Goal: Transaction & Acquisition: Purchase product/service

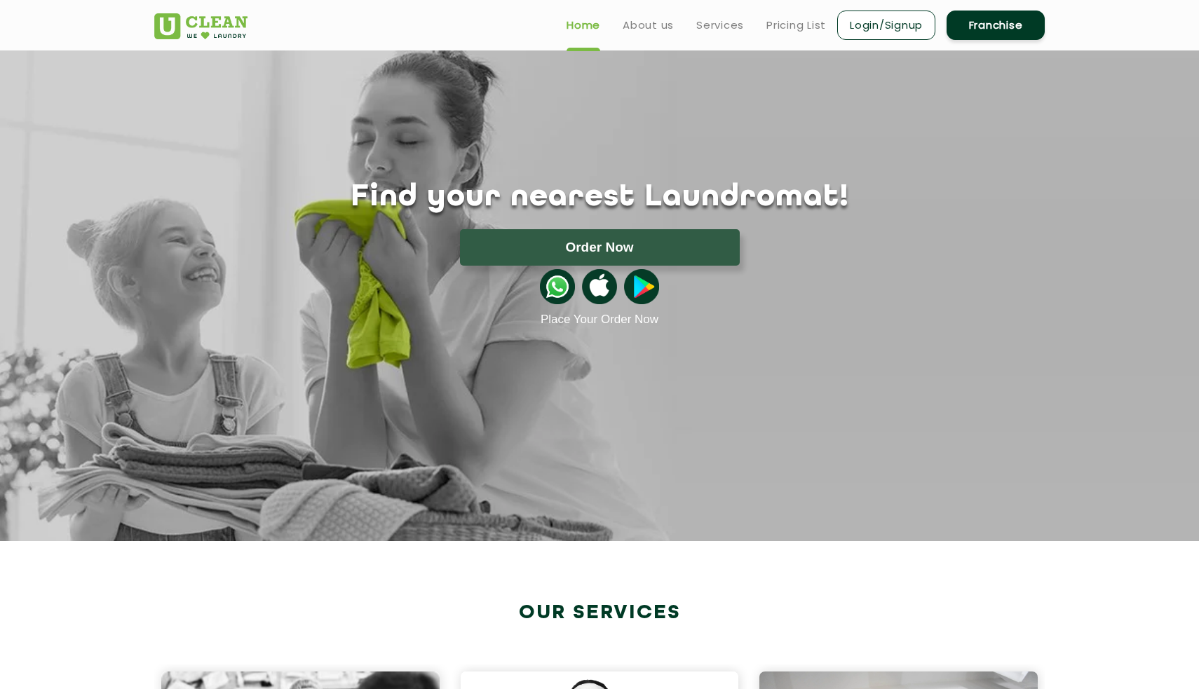
click at [921, 27] on link "Login/Signup" at bounding box center [886, 25] width 98 height 29
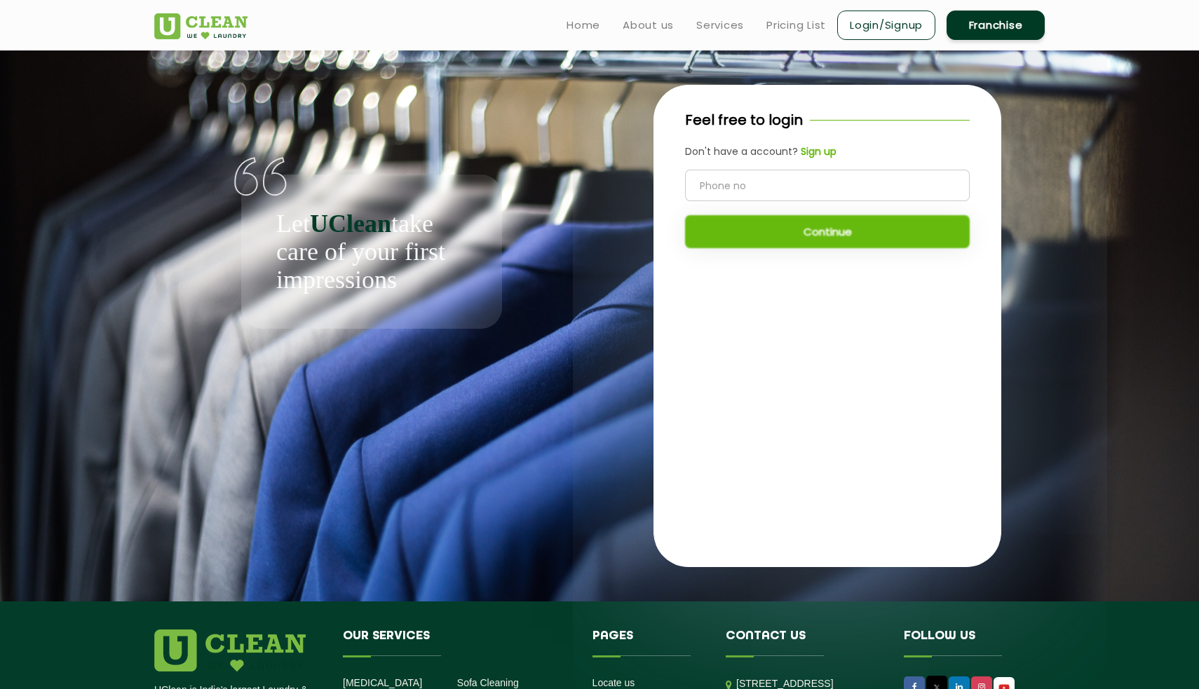
click at [775, 189] on input "tel" at bounding box center [827, 186] width 285 height 32
type input "8979646905"
click at [800, 235] on button "Continue" at bounding box center [827, 231] width 285 height 33
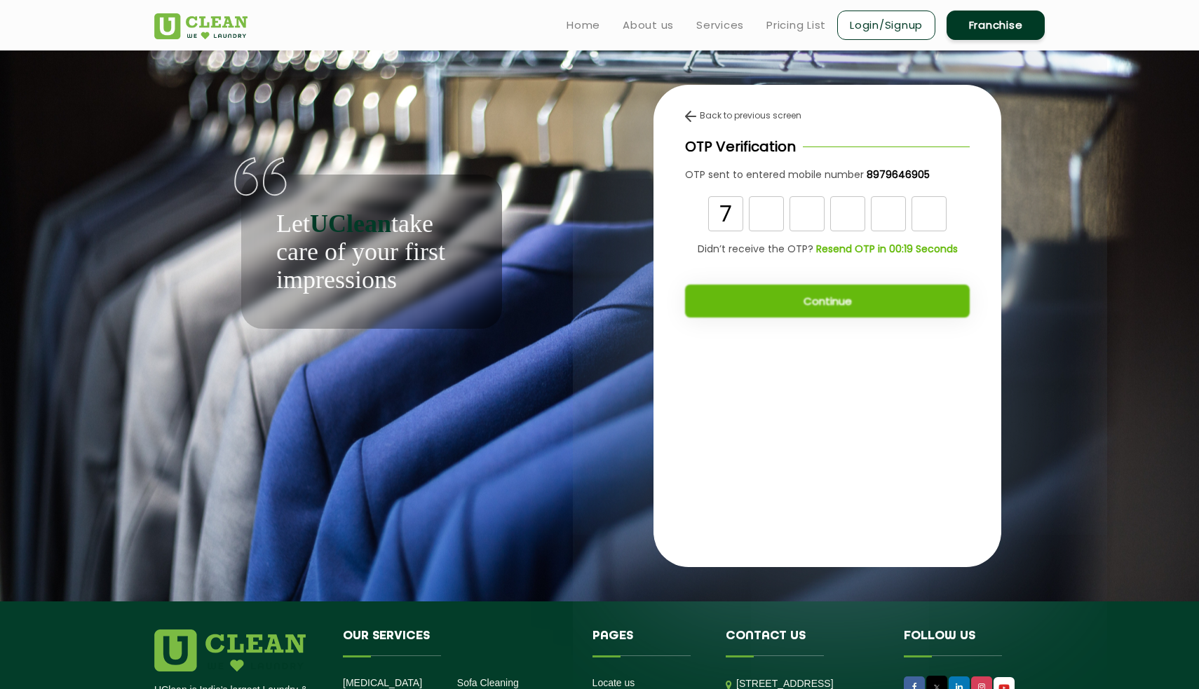
type input "7"
type input "6"
type input "9"
type input "5"
type input "3"
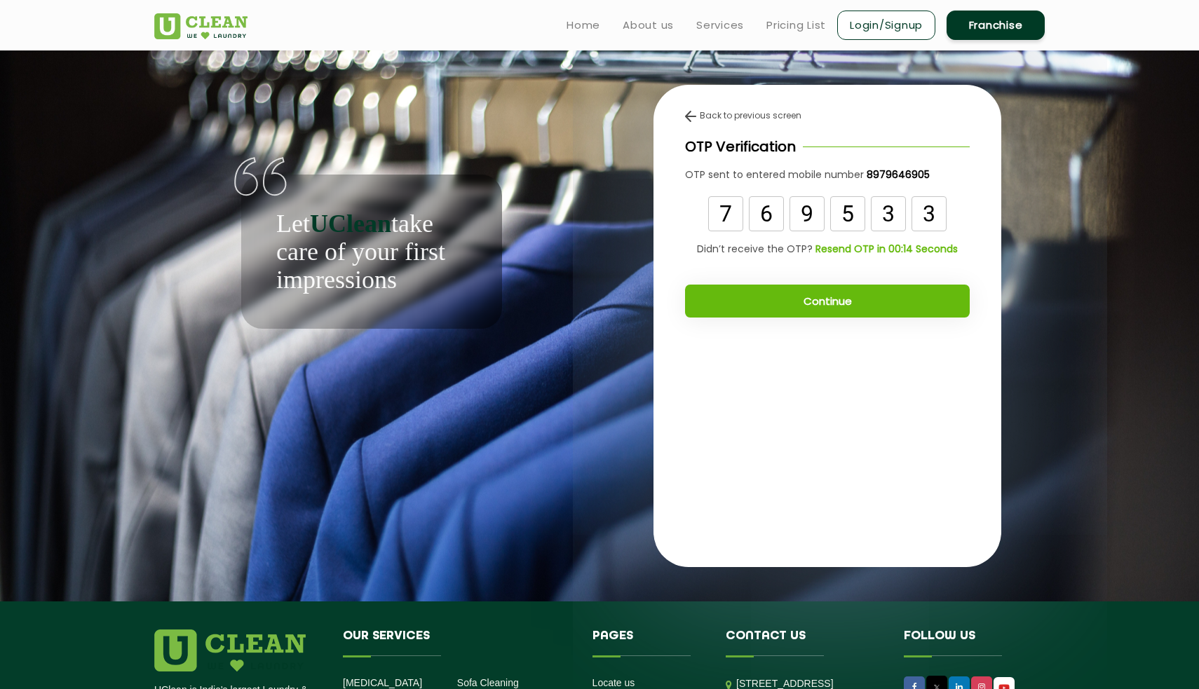
type input "3"
click at [814, 294] on button "Continue" at bounding box center [827, 301] width 285 height 33
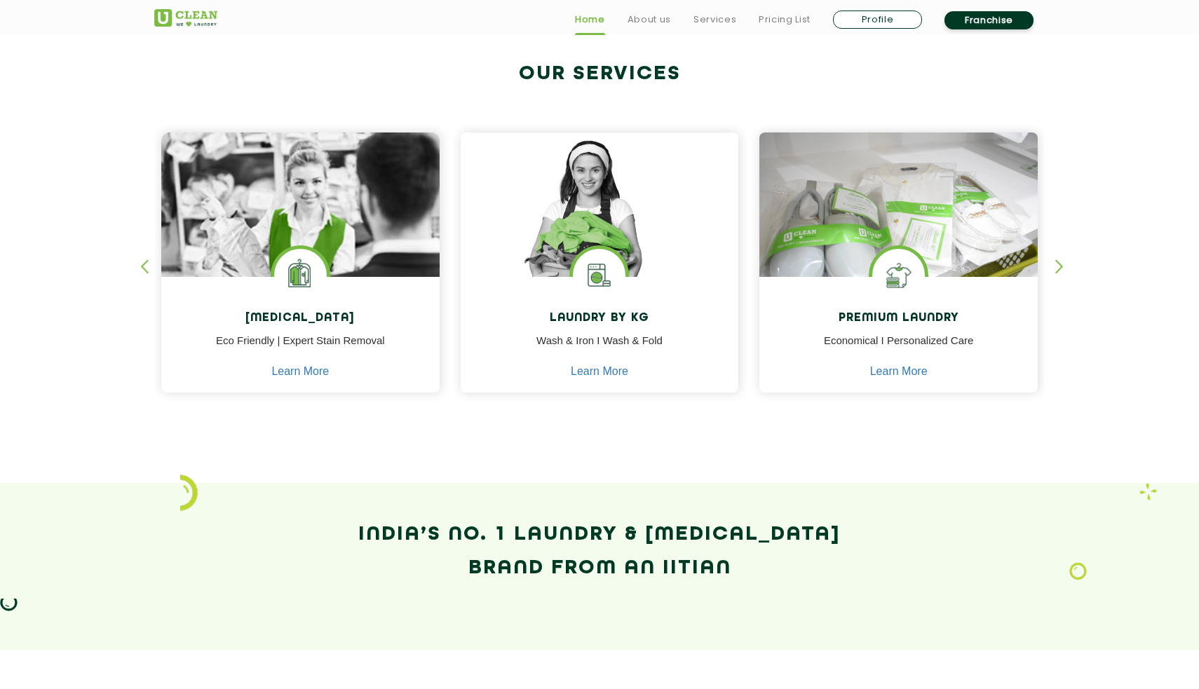
scroll to position [554, 0]
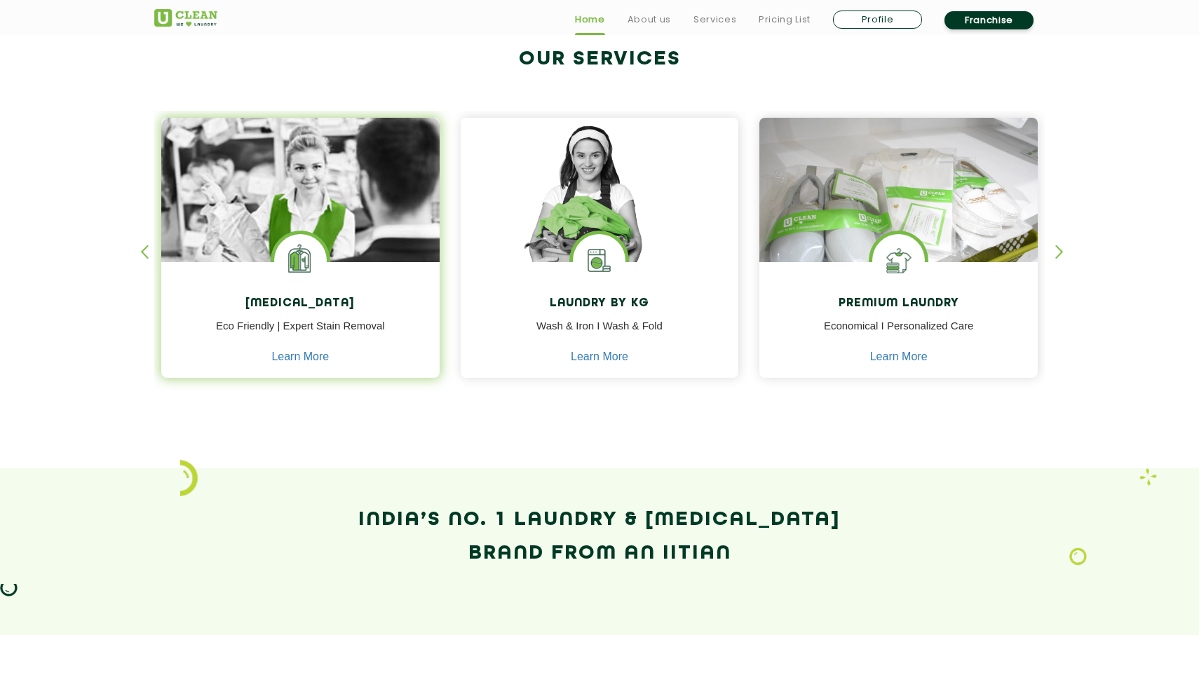
click at [322, 255] on img at bounding box center [300, 260] width 53 height 53
click at [352, 233] on img at bounding box center [300, 230] width 278 height 224
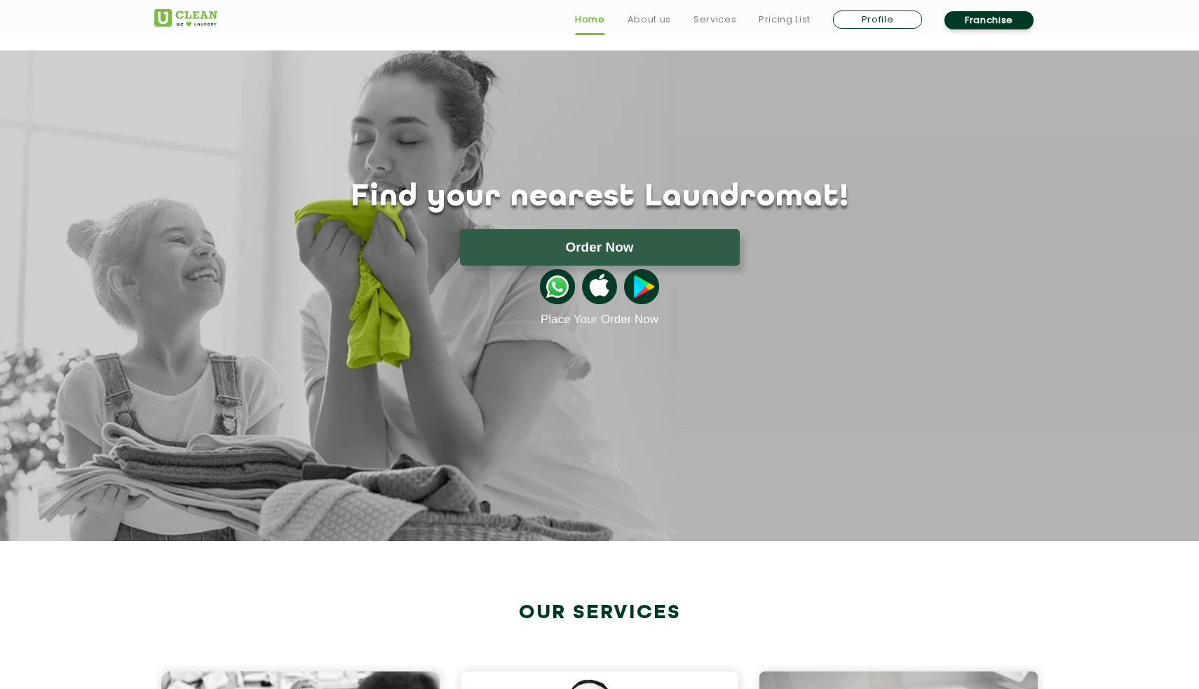
scroll to position [0, 0]
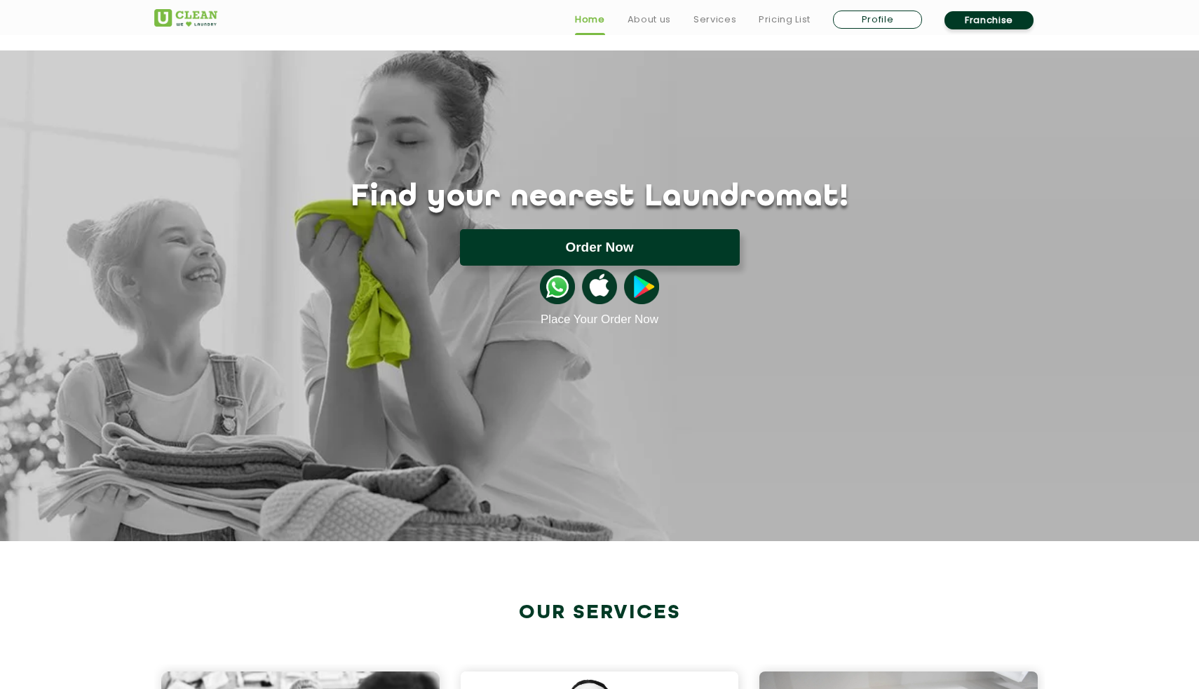
click at [605, 245] on button "Order Now" at bounding box center [600, 247] width 280 height 36
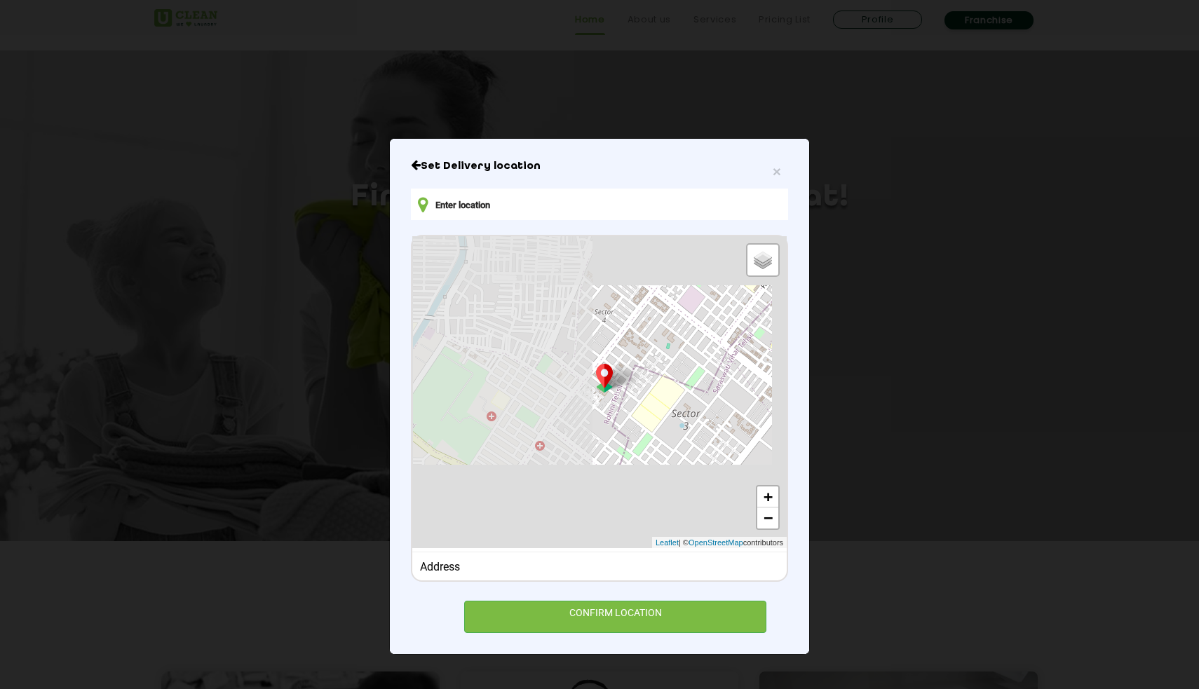
click at [586, 209] on input "text" at bounding box center [599, 205] width 377 height 32
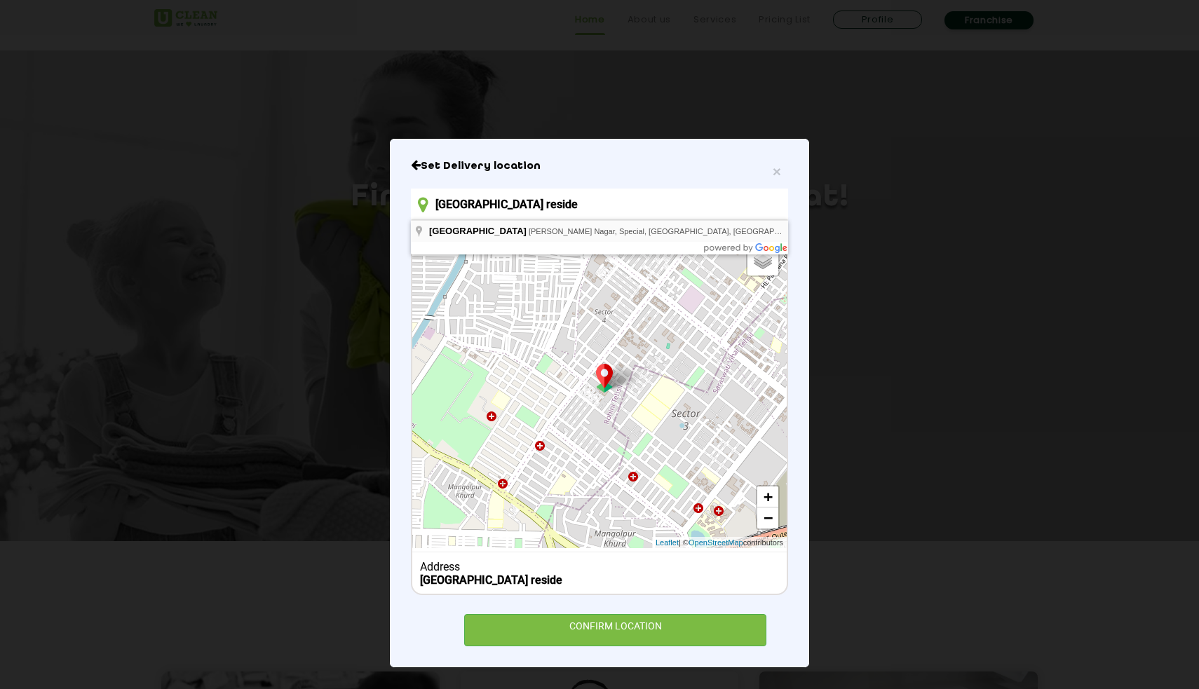
type input "[GEOGRAPHIC_DATA], [PERSON_NAME][GEOGRAPHIC_DATA], Special, [GEOGRAPHIC_DATA], …"
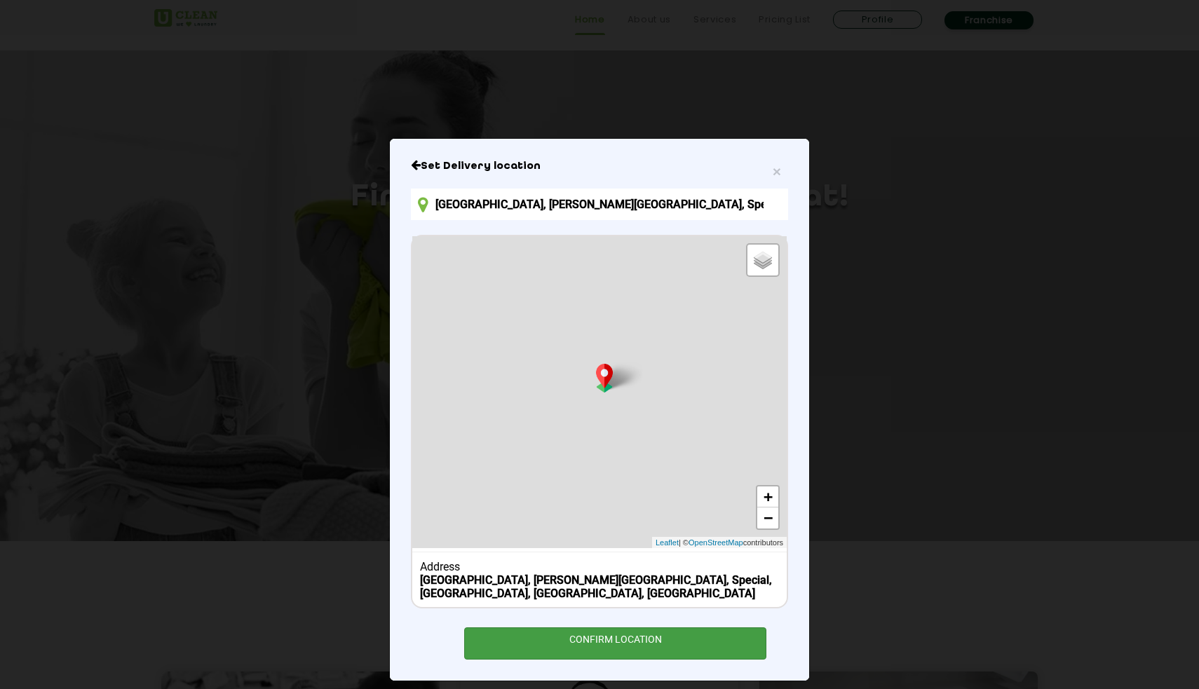
click at [588, 654] on div "CONFIRM LOCATION" at bounding box center [615, 644] width 302 height 32
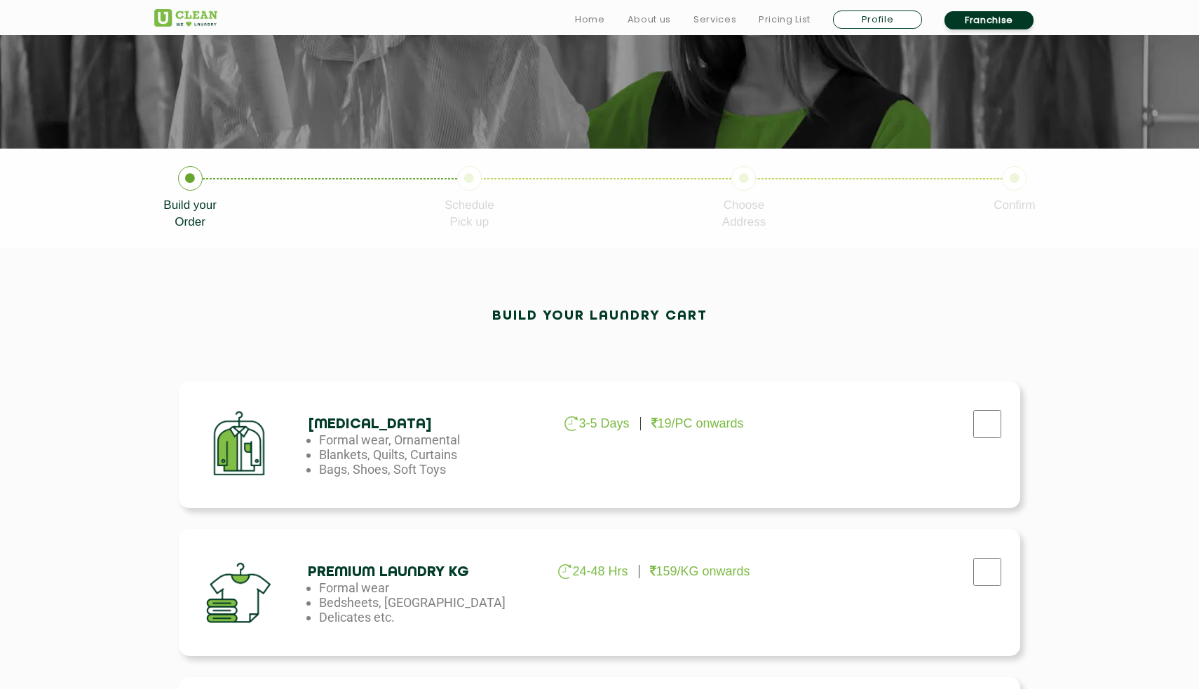
scroll to position [237, 0]
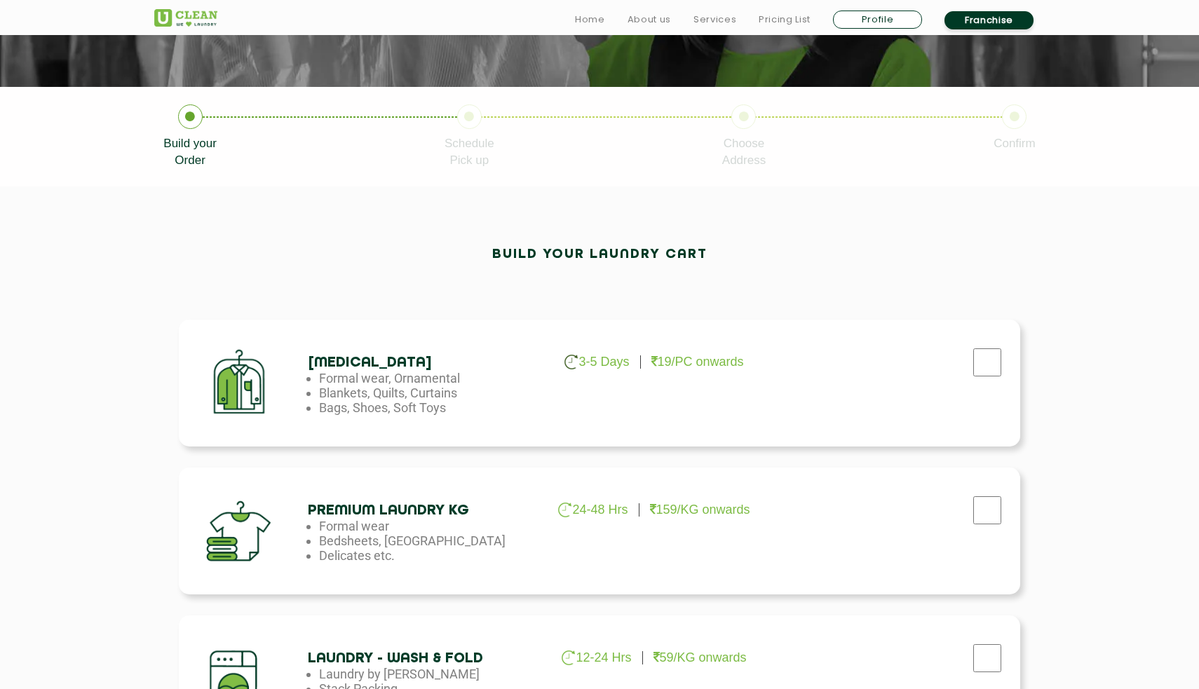
click at [982, 365] on input "checkbox" at bounding box center [987, 362] width 35 height 28
checkbox input "true"
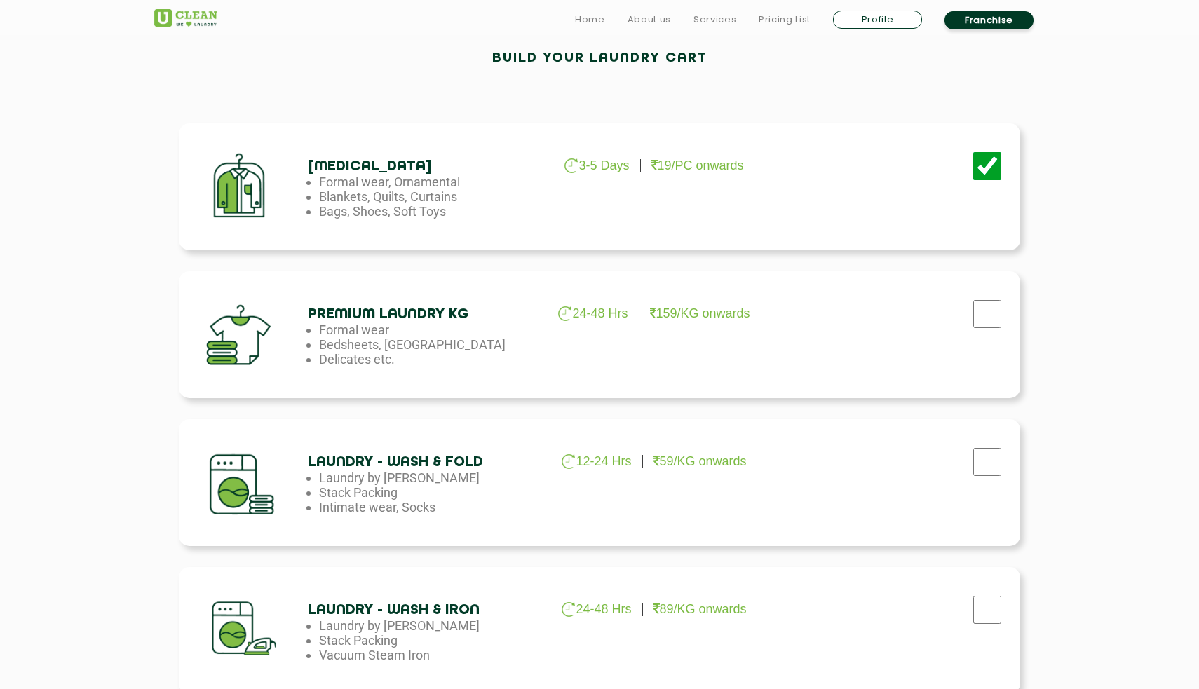
scroll to position [475, 0]
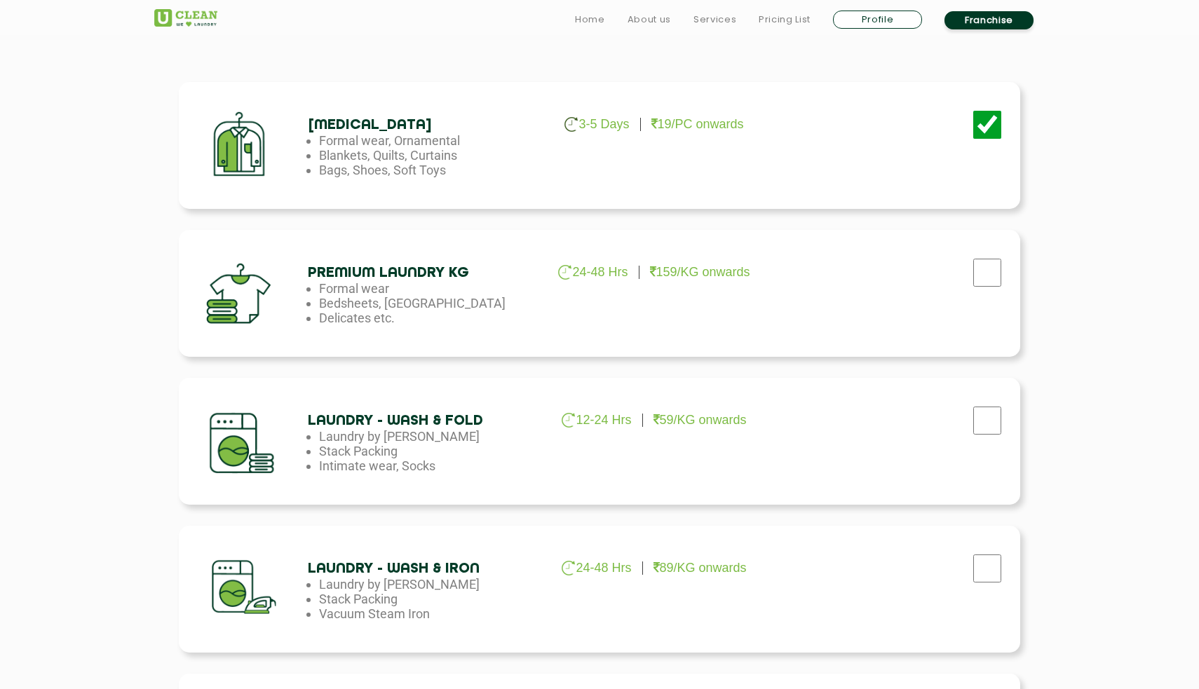
click at [501, 149] on li "Blankets, Quilts, Curtains" at bounding box center [432, 155] width 227 height 15
click at [233, 134] on div at bounding box center [248, 146] width 118 height 106
click at [384, 134] on li "Formal wear, Ornamental" at bounding box center [432, 140] width 227 height 15
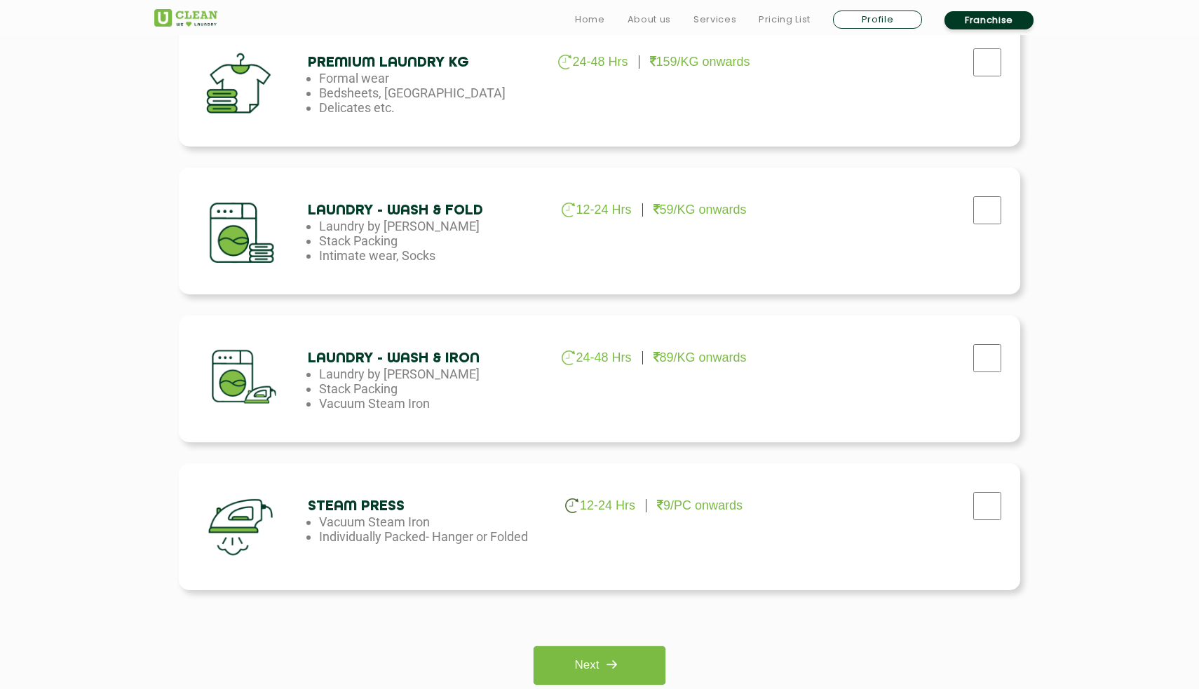
scroll to position [688, 0]
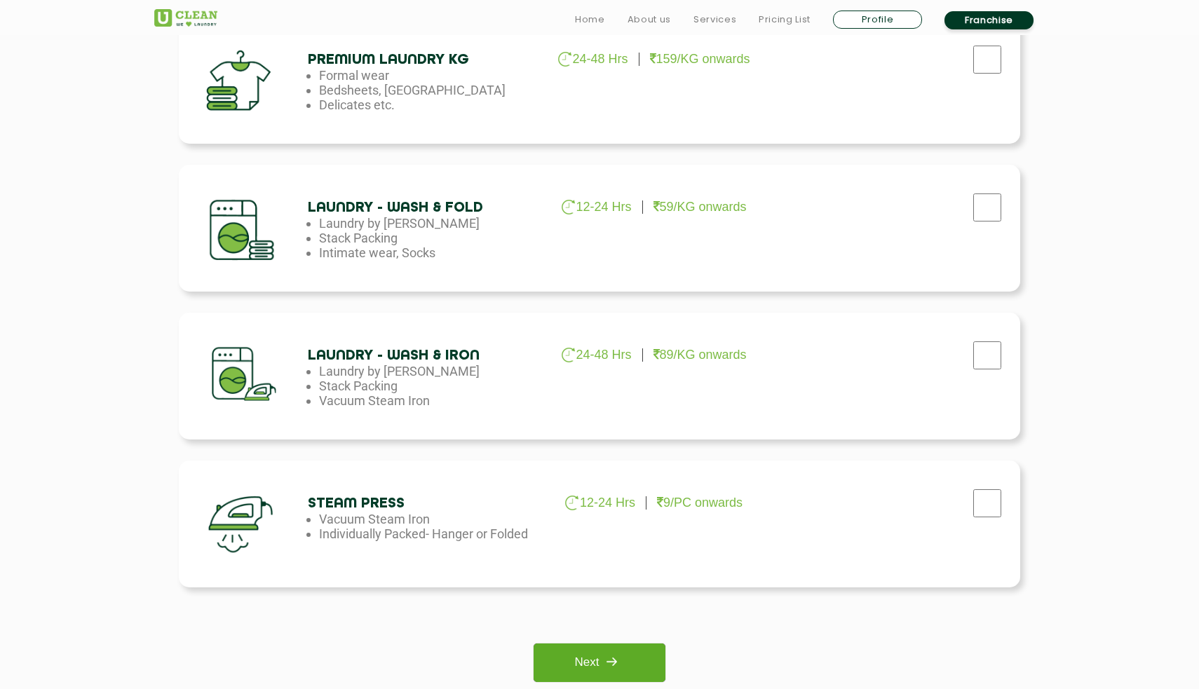
click at [571, 658] on link "Next" at bounding box center [599, 663] width 131 height 39
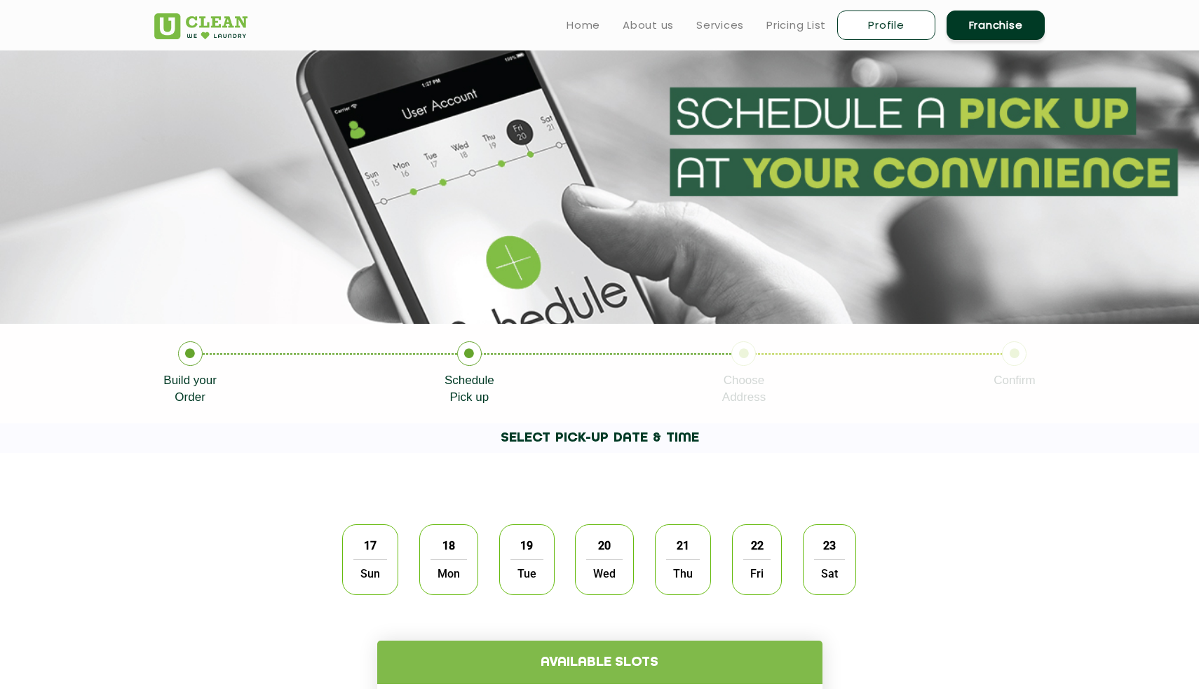
click at [362, 542] on span "17" at bounding box center [370, 545] width 27 height 27
click at [695, 643] on h4 "Available slots" at bounding box center [599, 662] width 445 height 43
click at [665, 648] on h4 "Available slots" at bounding box center [599, 662] width 445 height 43
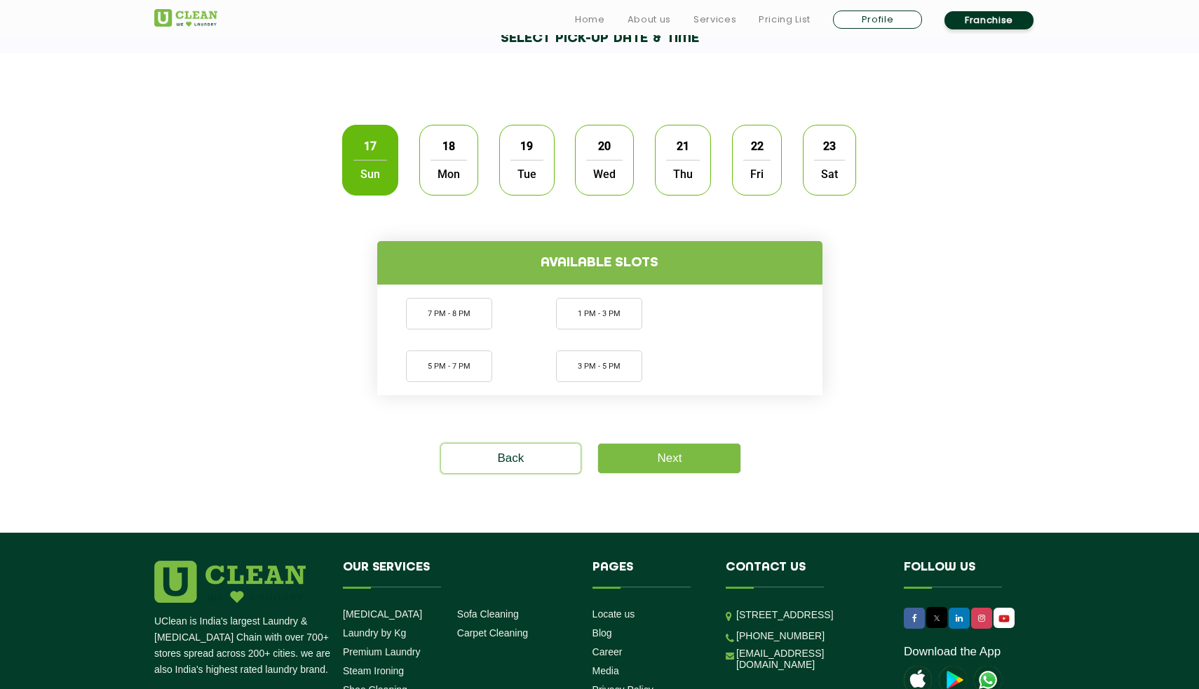
scroll to position [408, 0]
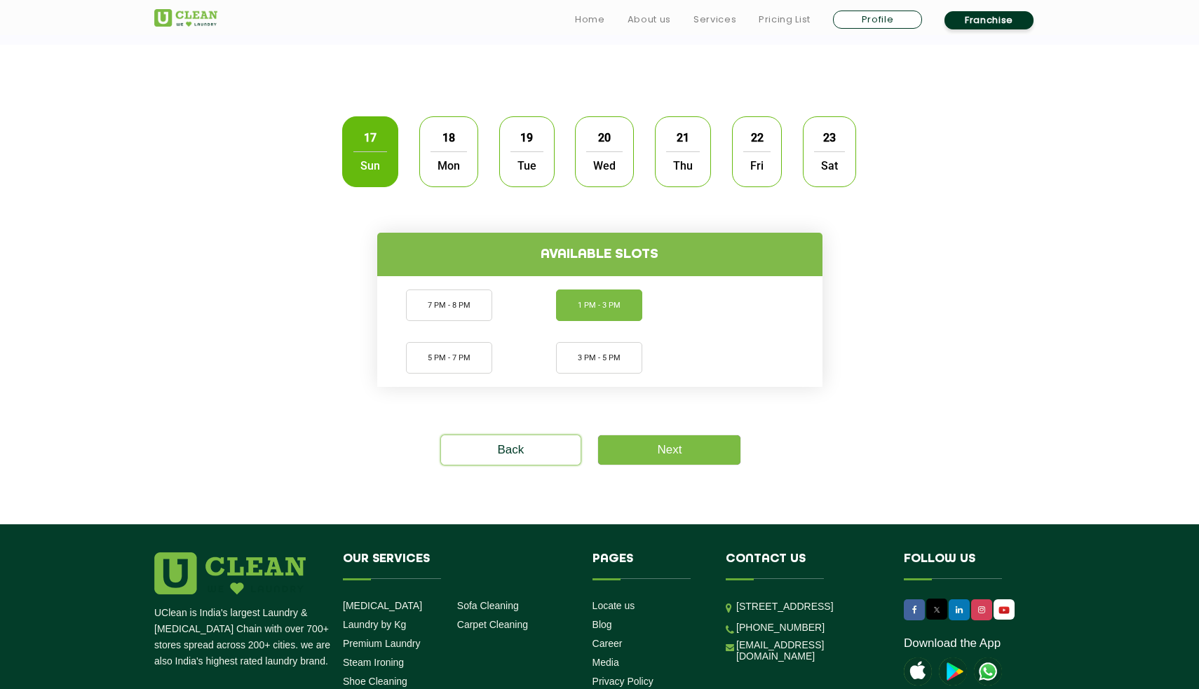
click at [590, 312] on li "1 PM - 3 PM" at bounding box center [599, 306] width 86 height 32
click at [703, 452] on link "Next" at bounding box center [669, 449] width 142 height 29
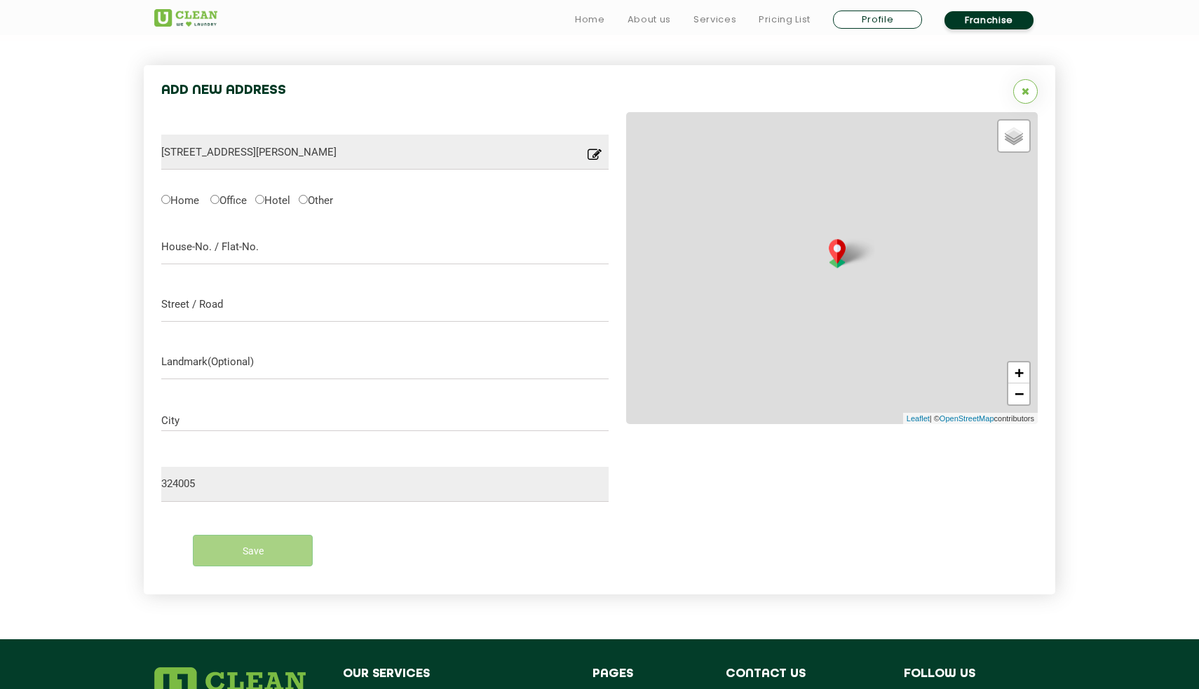
scroll to position [447, 0]
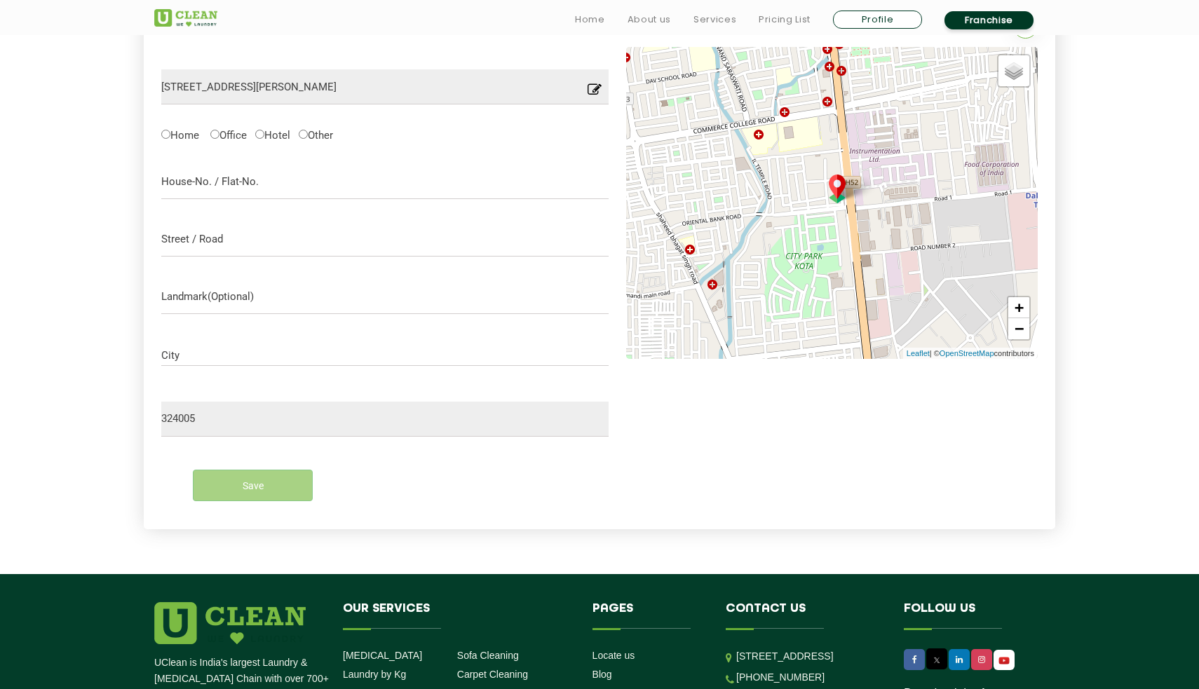
click at [180, 137] on label "Home" at bounding box center [180, 134] width 38 height 15
click at [170, 137] on input "Home" at bounding box center [165, 134] width 9 height 9
radio input "true"
click at [226, 171] on input "text" at bounding box center [384, 181] width 447 height 35
type input "city park residency"
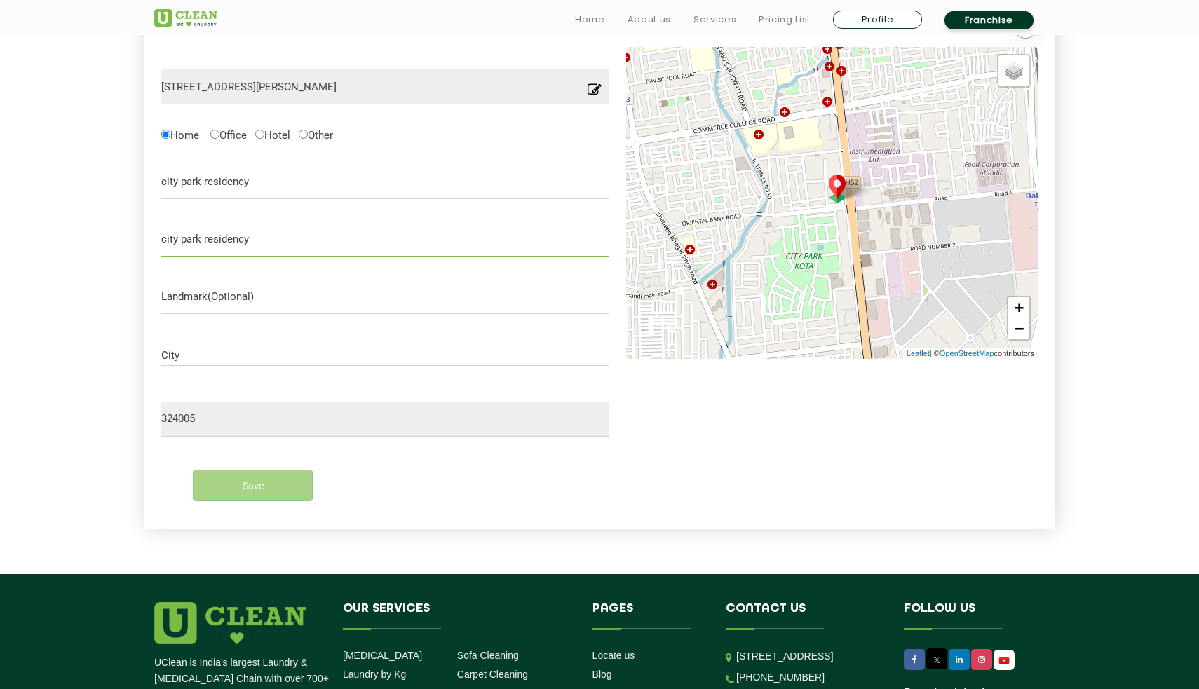
type input "city park residency"
click at [239, 287] on input "text" at bounding box center [384, 296] width 447 height 35
type input "[GEOGRAPHIC_DATA]"
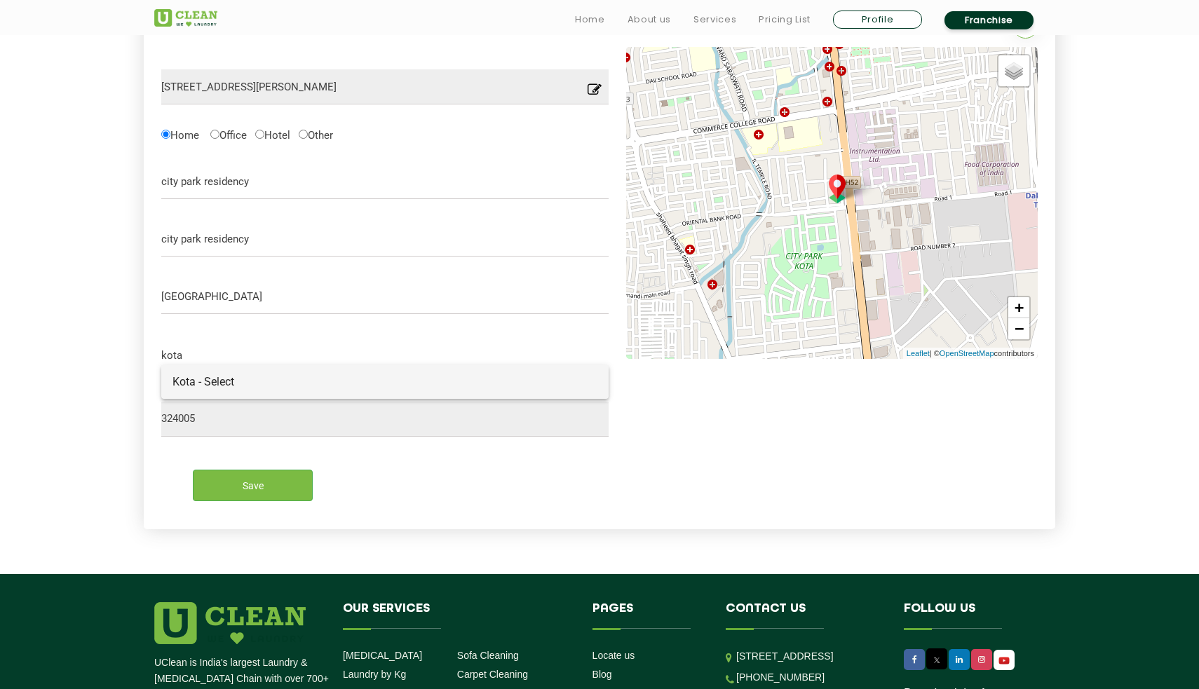
click at [236, 377] on span "Kota - Select" at bounding box center [384, 382] width 425 height 14
type input "Kota - Select"
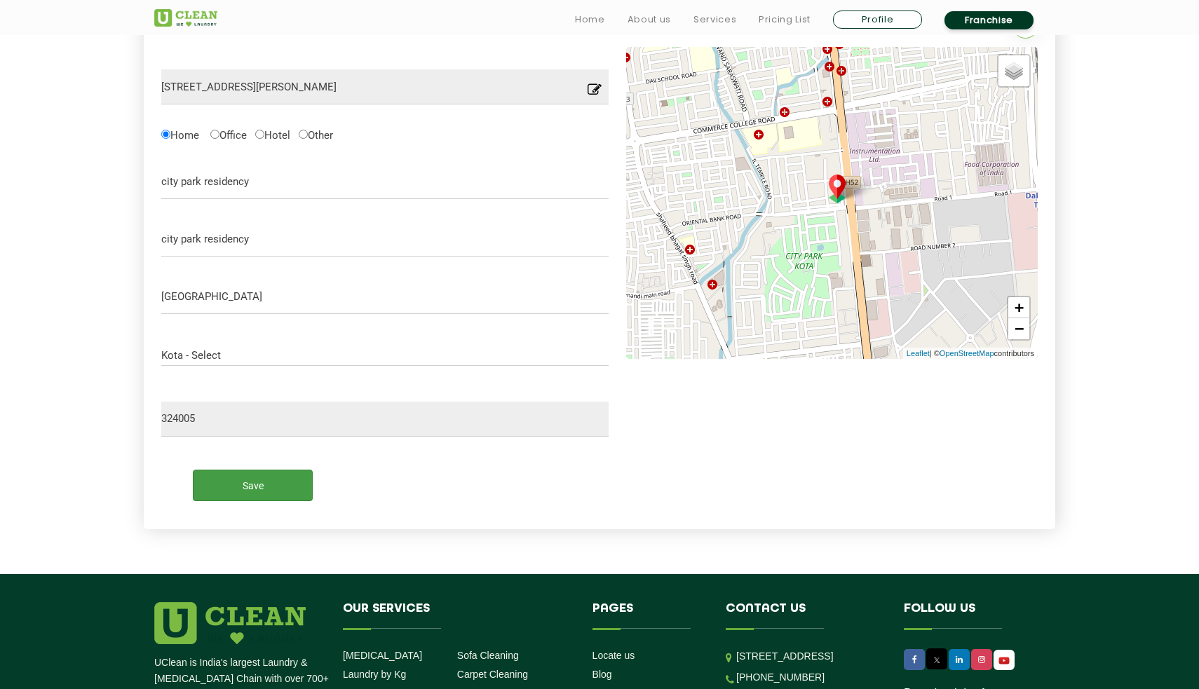
click at [229, 475] on input "Save" at bounding box center [253, 486] width 120 height 32
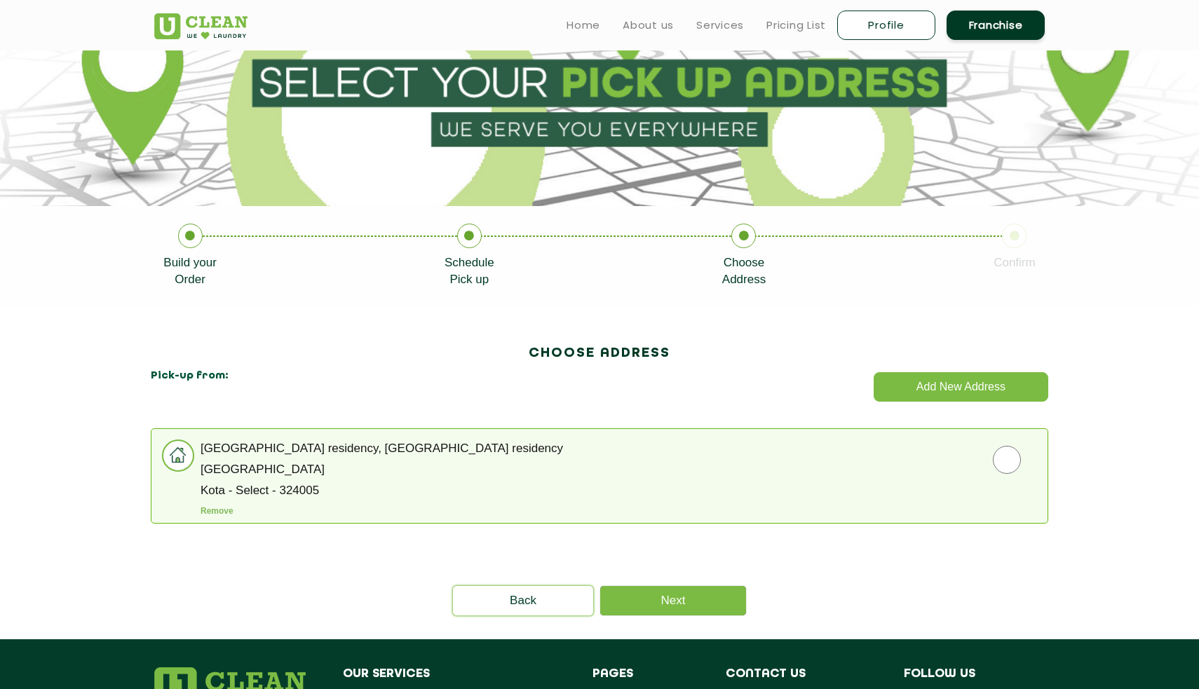
click at [571, 459] on input "radio" at bounding box center [1007, 460] width 896 height 28
radio input "true"
click at [662, 600] on link "Next" at bounding box center [673, 600] width 146 height 29
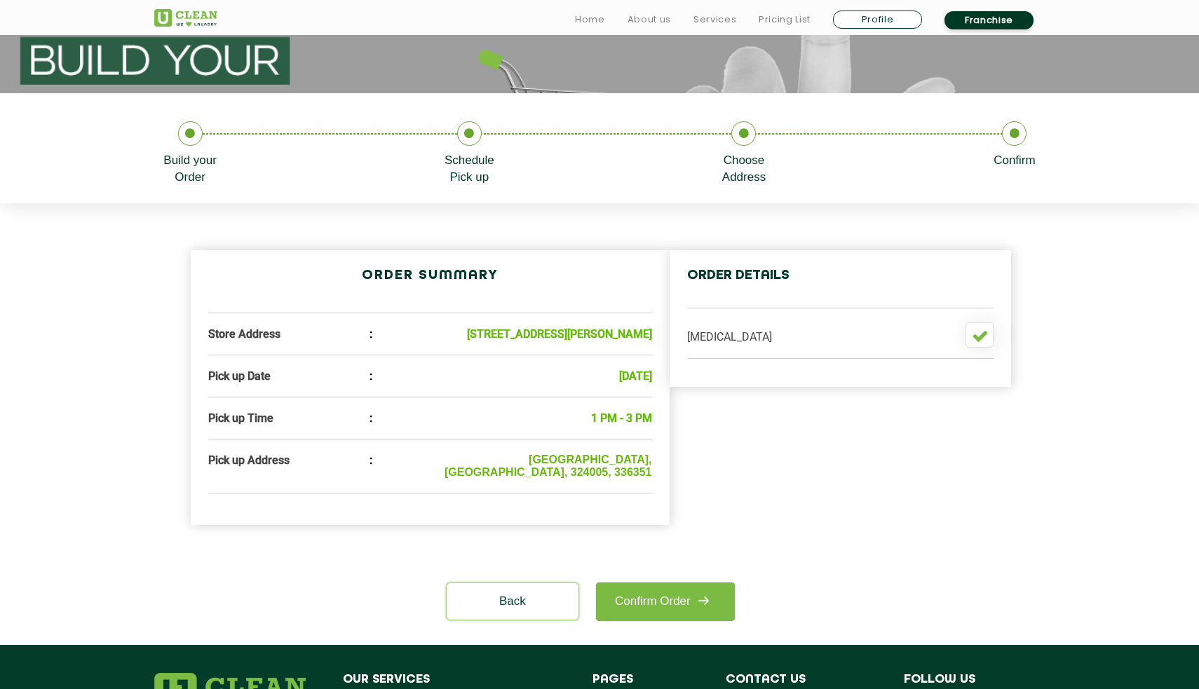
scroll to position [277, 0]
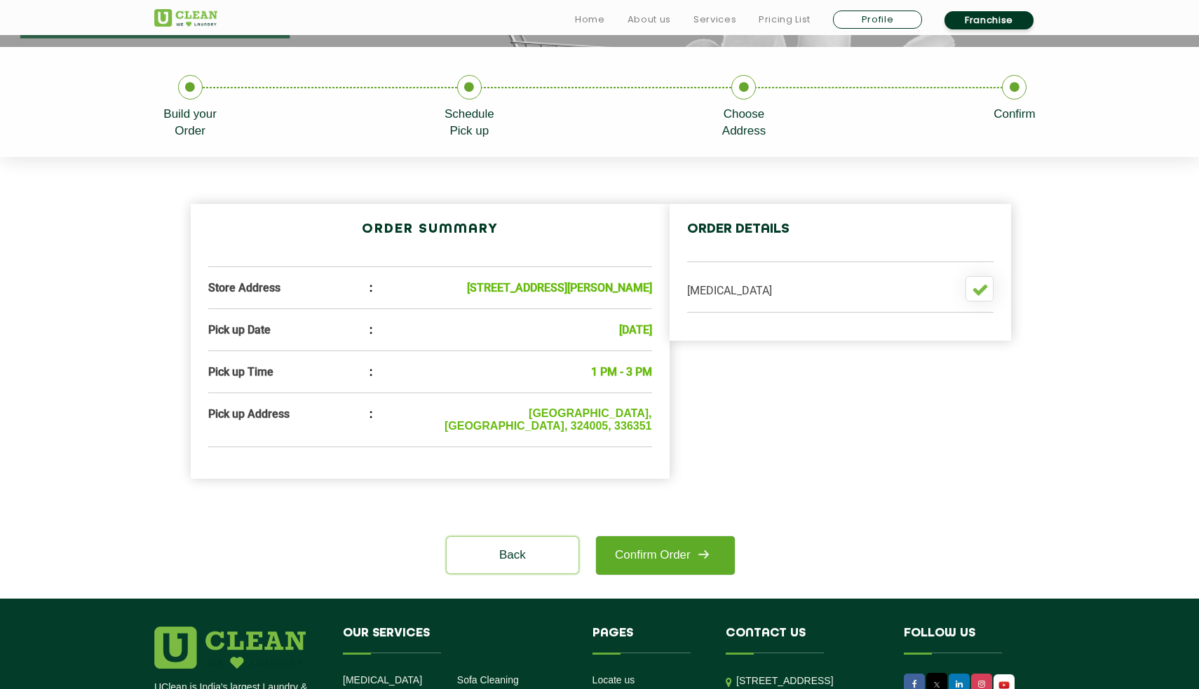
click at [665, 575] on link "Confirm Order" at bounding box center [665, 555] width 139 height 39
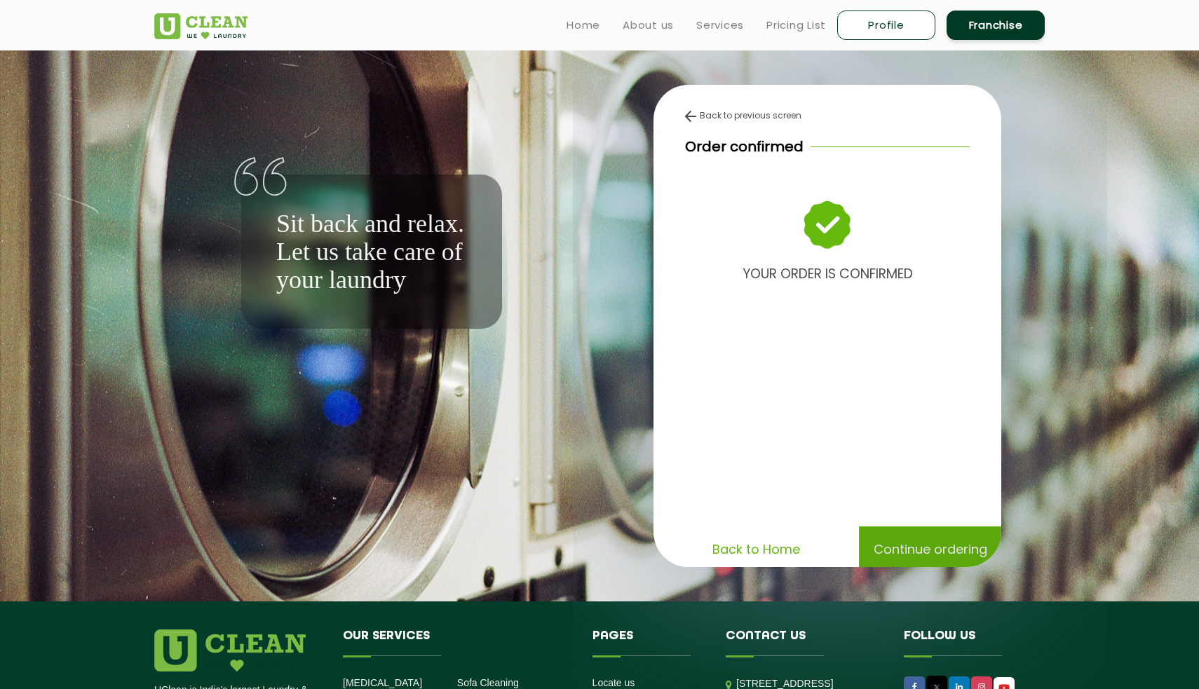
click at [887, 551] on p "Continue ordering" at bounding box center [931, 549] width 114 height 25
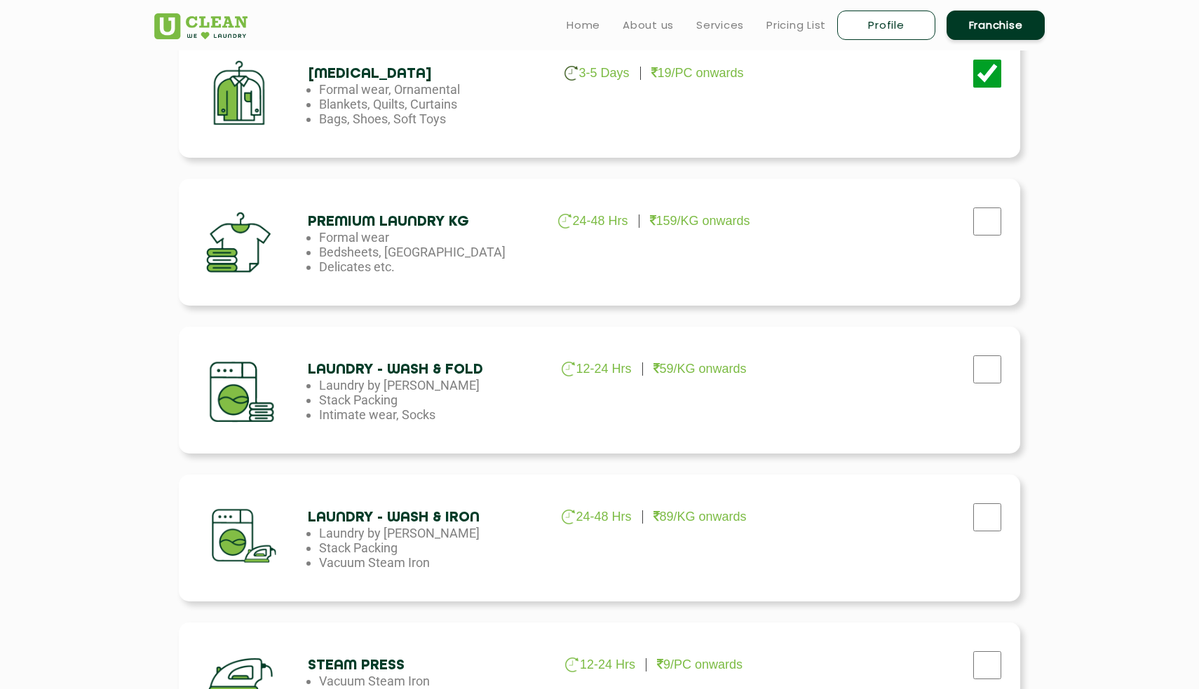
scroll to position [133, 0]
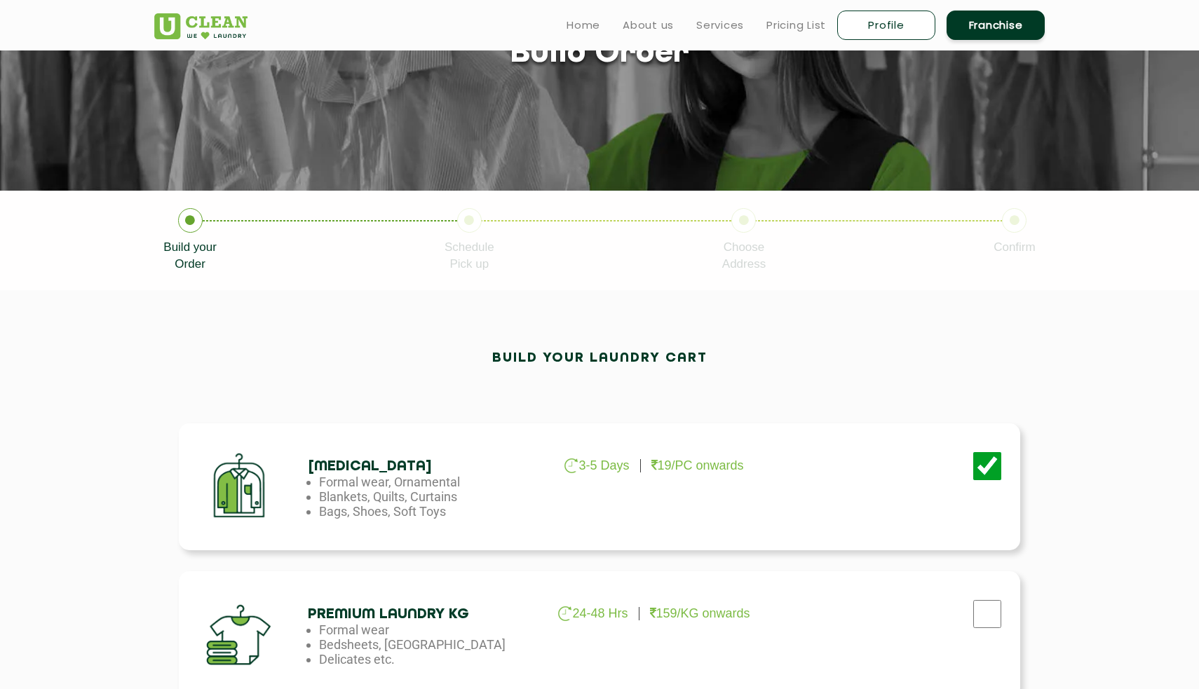
click at [850, 23] on link "Profile" at bounding box center [886, 25] width 98 height 29
select select
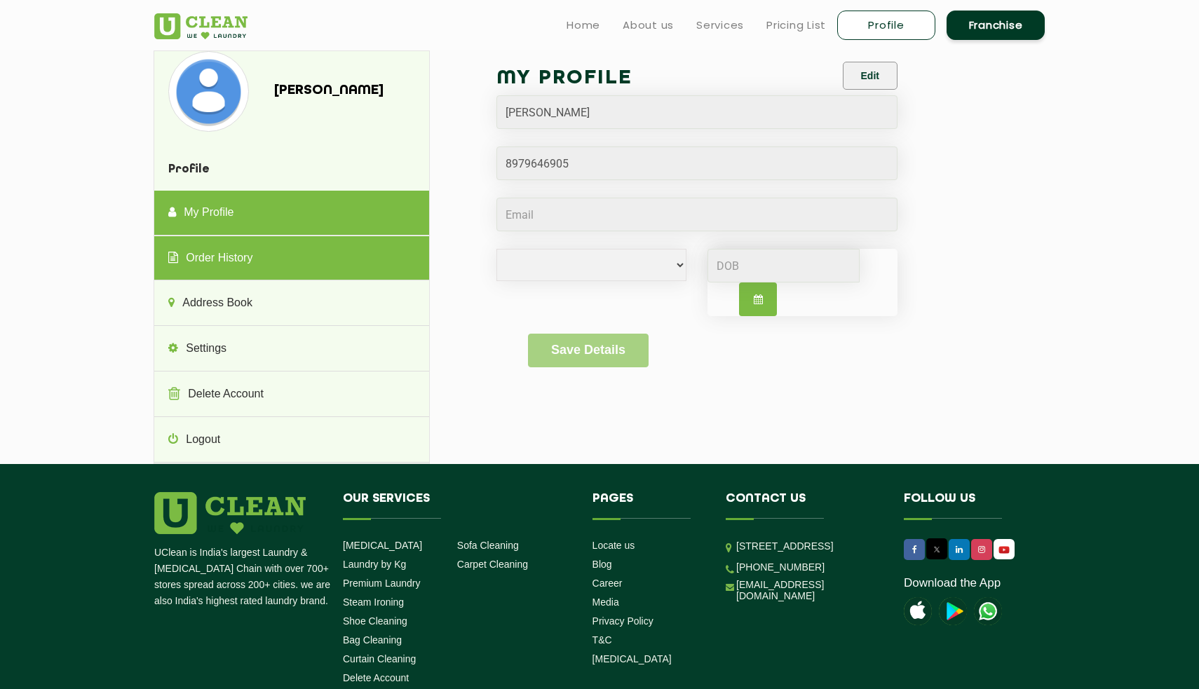
click at [289, 257] on link "Order History" at bounding box center [291, 258] width 274 height 45
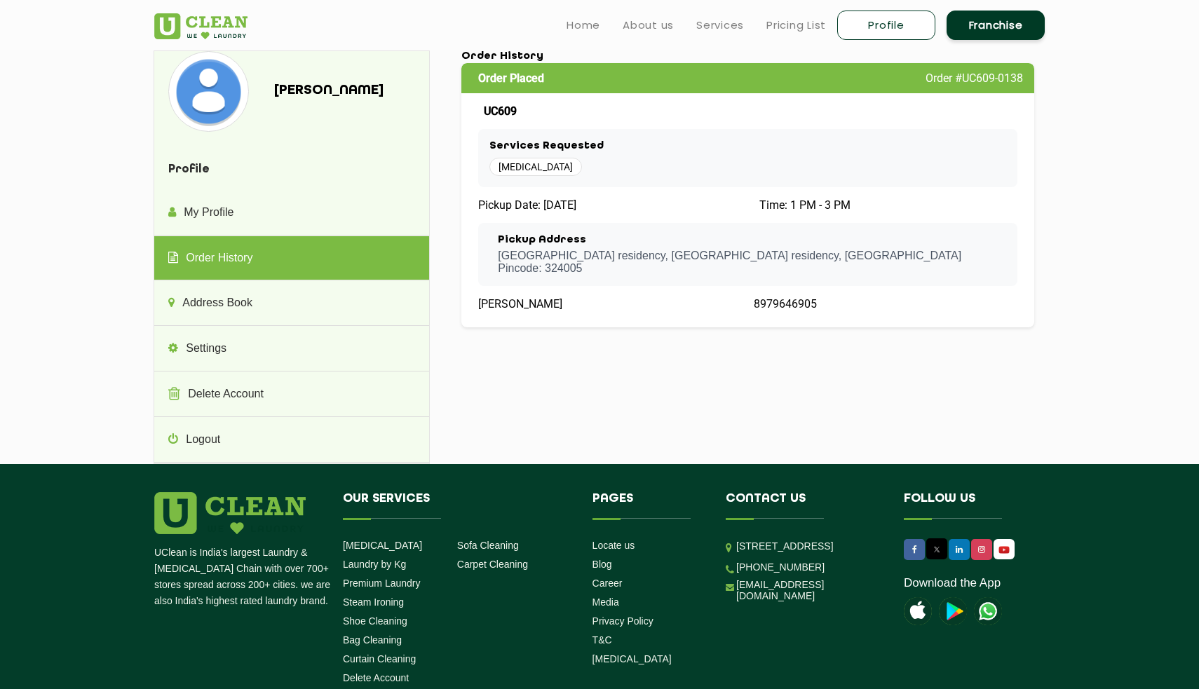
click at [548, 274] on div "Pickup Address [GEOGRAPHIC_DATA], [GEOGRAPHIC_DATA] , [GEOGRAPHIC_DATA] Pincode…" at bounding box center [747, 254] width 539 height 63
click at [532, 170] on span "[MEDICAL_DATA]" at bounding box center [535, 167] width 93 height 18
click at [682, 181] on div "Services Requested [MEDICAL_DATA]" at bounding box center [747, 158] width 539 height 59
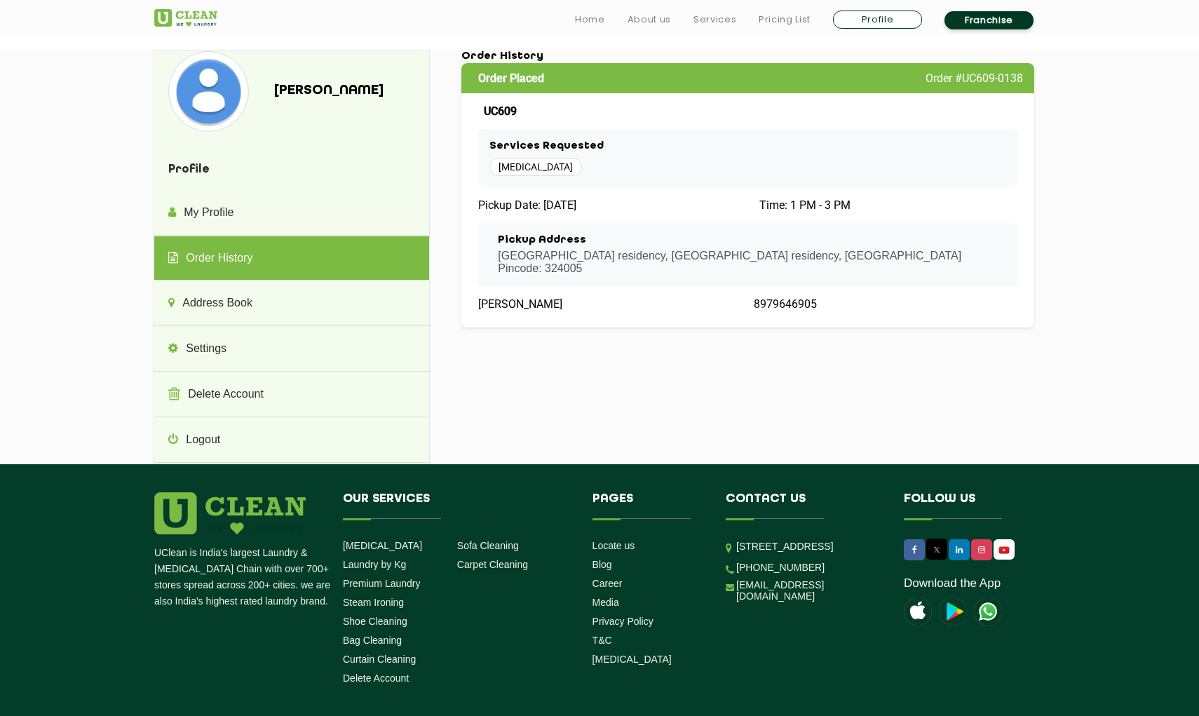
click at [531, 163] on span "[MEDICAL_DATA]" at bounding box center [535, 167] width 93 height 18
click at [693, 163] on div "[MEDICAL_DATA]" at bounding box center [747, 167] width 517 height 18
